Goal: Transaction & Acquisition: Book appointment/travel/reservation

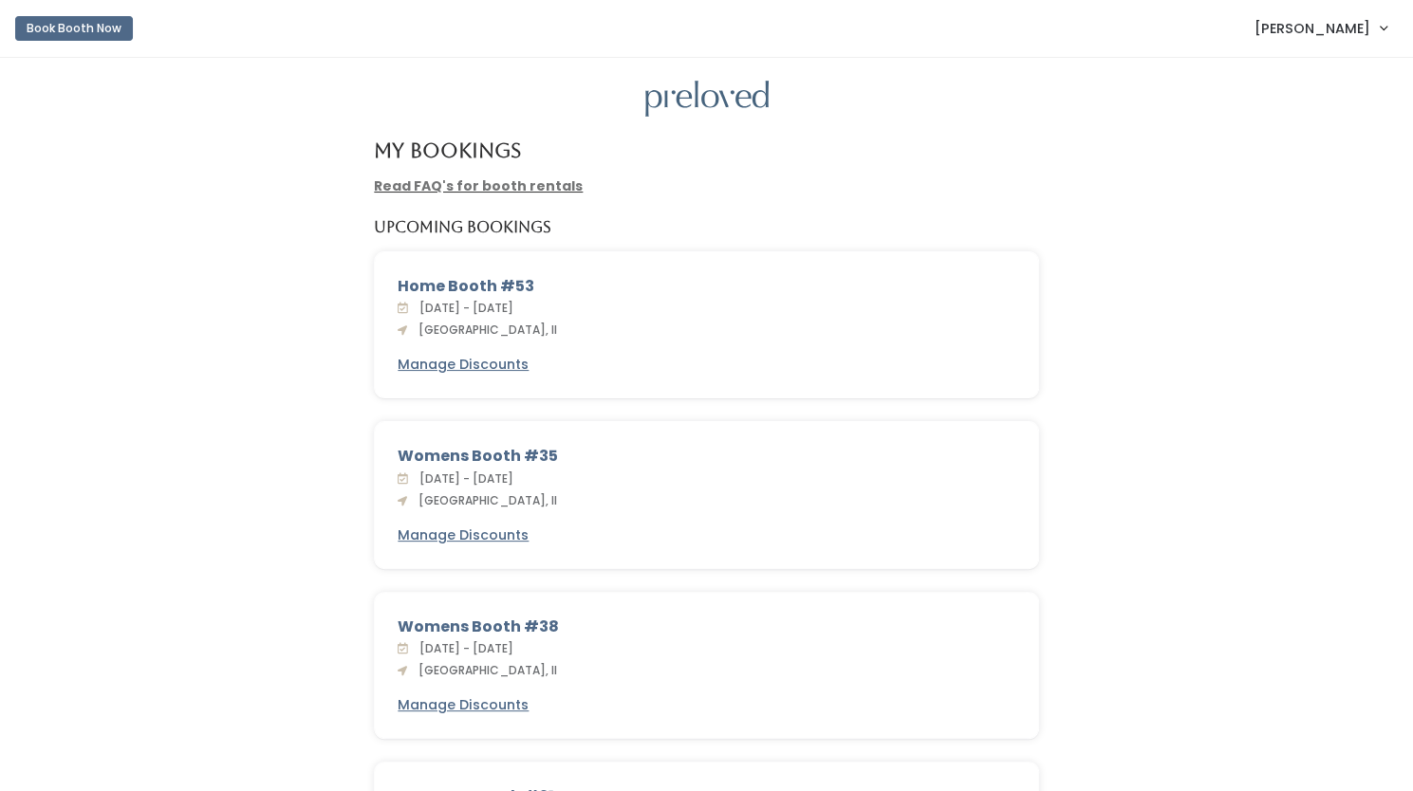
click at [1330, 24] on span "[PERSON_NAME]" at bounding box center [1312, 28] width 116 height 21
click at [97, 27] on button "Book Booth Now" at bounding box center [74, 28] width 118 height 25
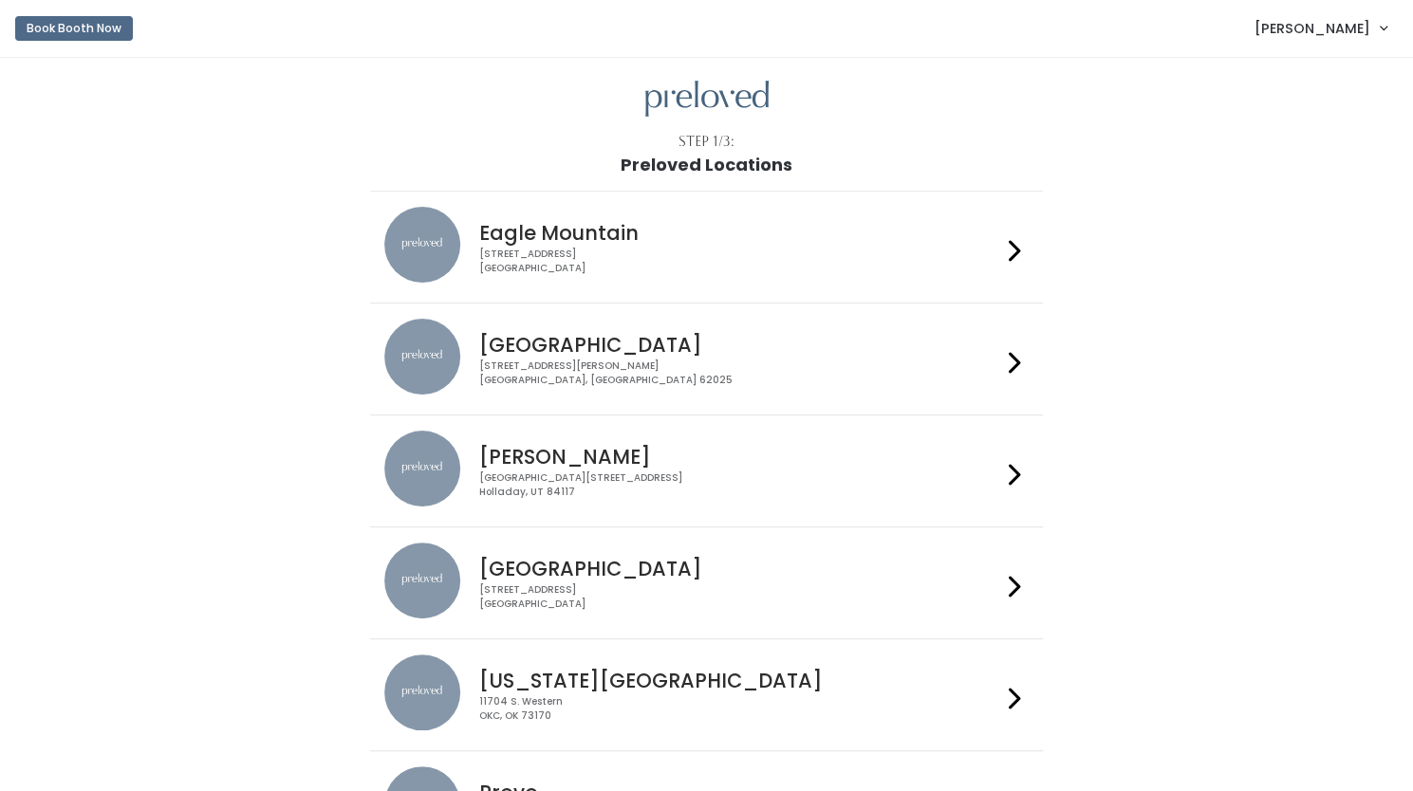
click at [835, 344] on h4 "Edwardsville" at bounding box center [740, 345] width 522 height 22
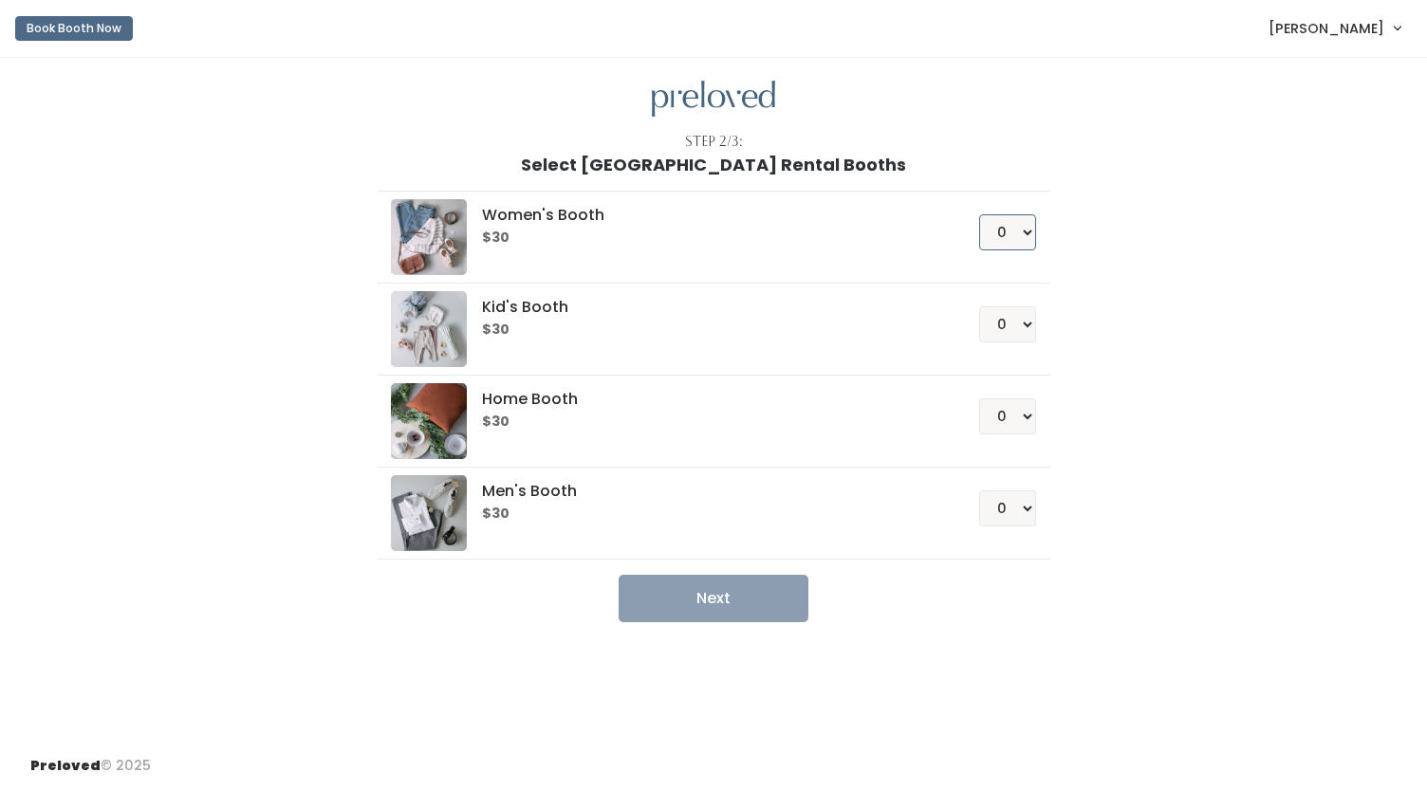
click at [1012, 236] on select "0 1 2 3 4" at bounding box center [1007, 232] width 57 height 36
select select "1"
click at [979, 214] on select "0 1 2 3 4" at bounding box center [1007, 232] width 57 height 36
click at [684, 593] on button "Next" at bounding box center [714, 598] width 190 height 47
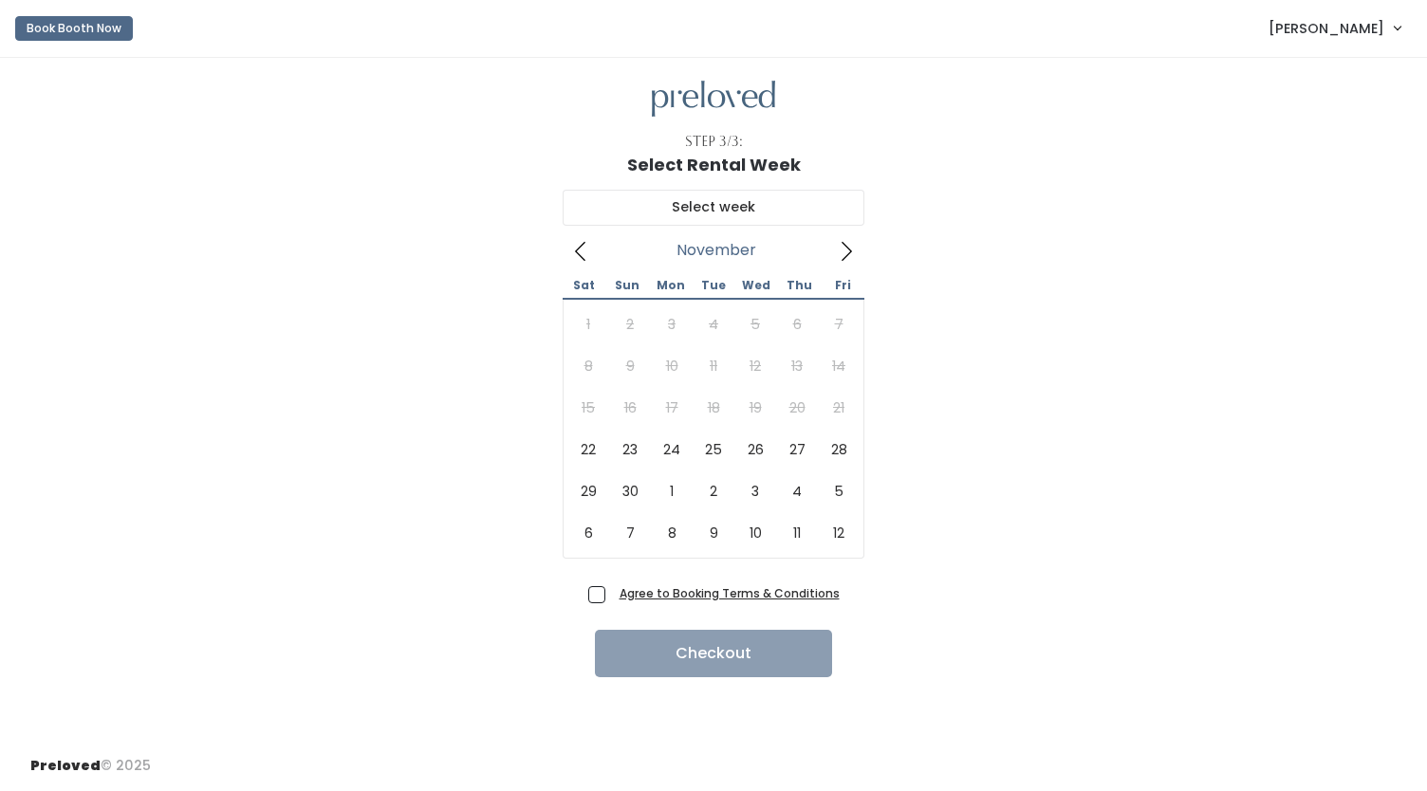
click at [844, 250] on icon at bounding box center [846, 251] width 21 height 21
click at [582, 250] on icon at bounding box center [580, 251] width 21 height 21
click at [853, 250] on icon at bounding box center [846, 251] width 21 height 21
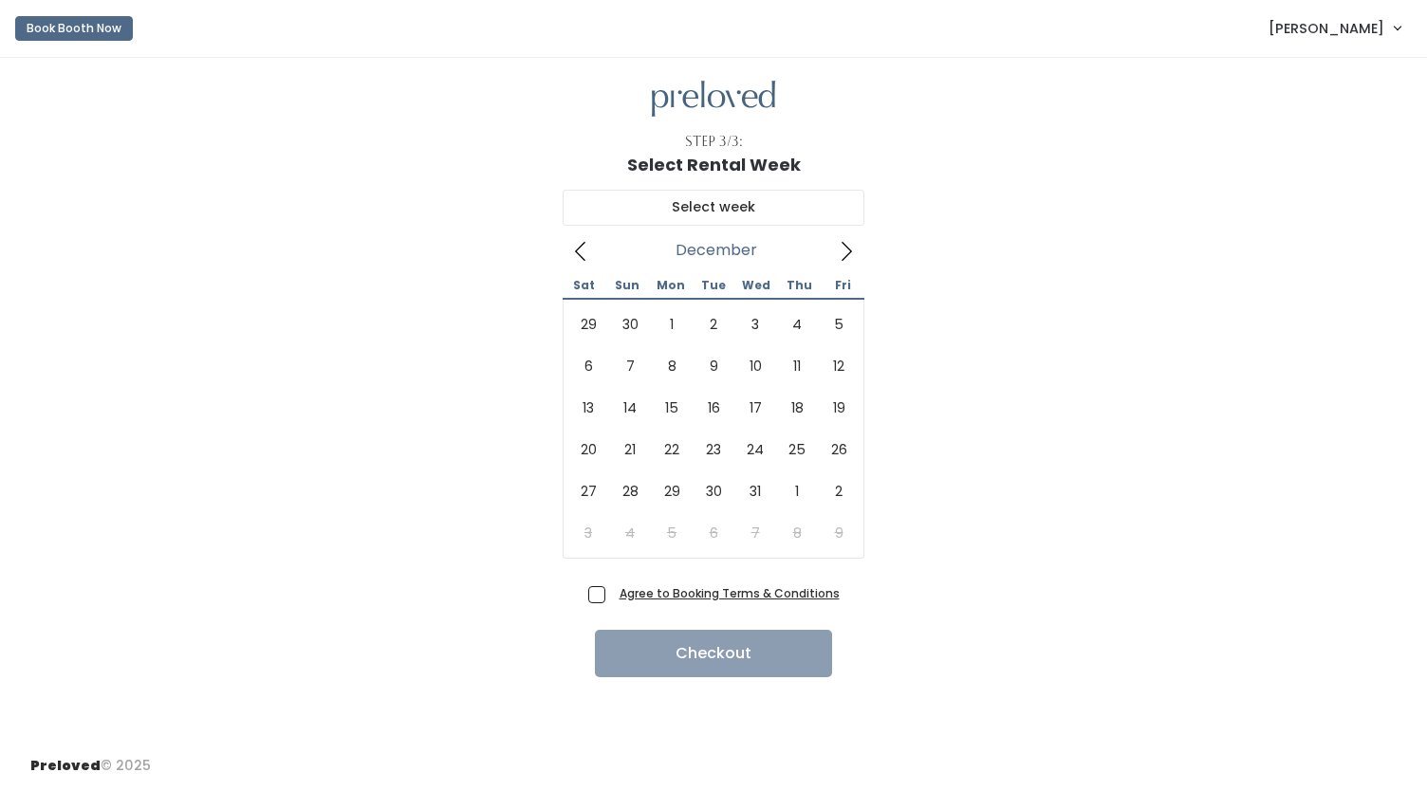
click at [853, 250] on icon at bounding box center [846, 251] width 21 height 21
click at [583, 246] on icon at bounding box center [580, 251] width 21 height 21
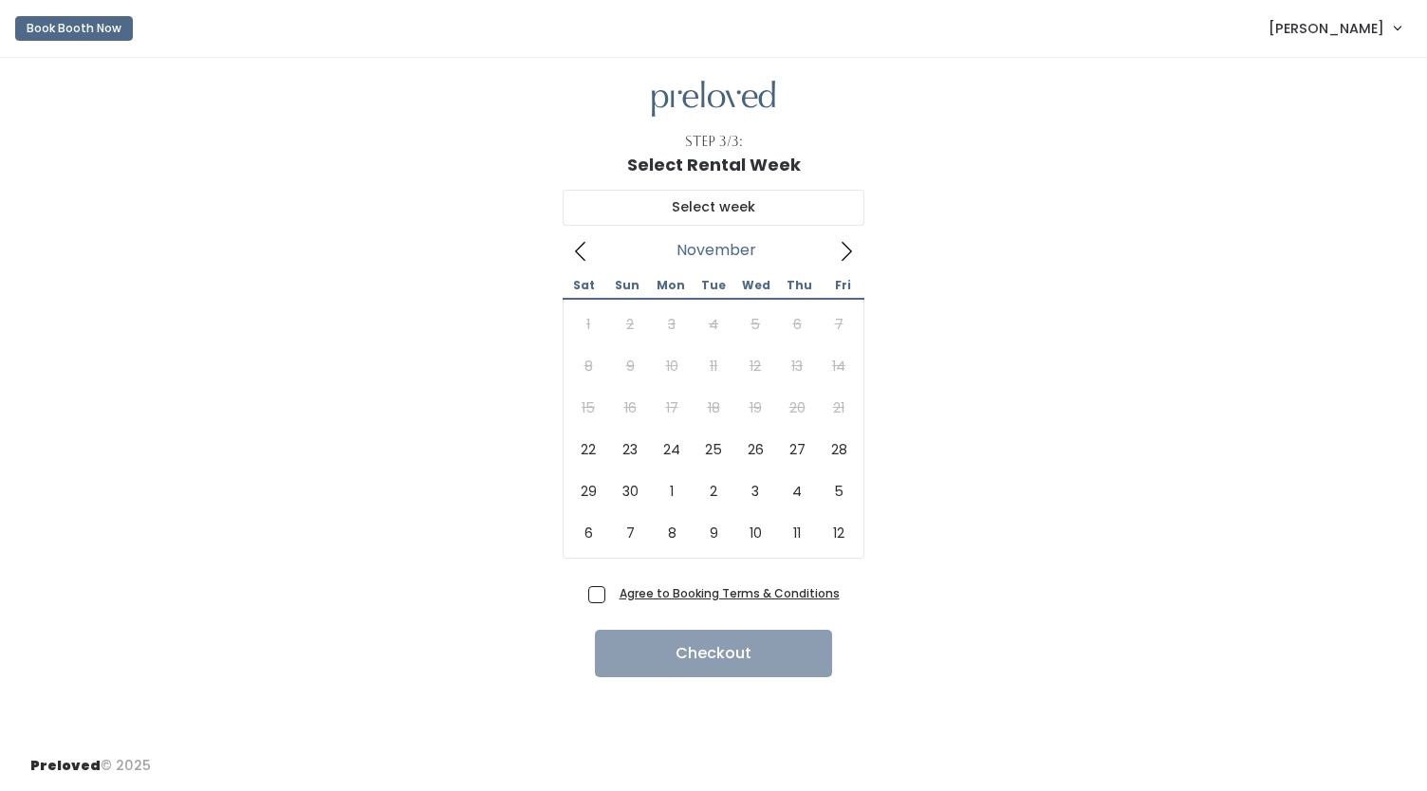
click at [583, 246] on icon at bounding box center [580, 251] width 21 height 21
click at [66, 28] on button "Book Booth Now" at bounding box center [74, 28] width 118 height 25
